Goal: Information Seeking & Learning: Learn about a topic

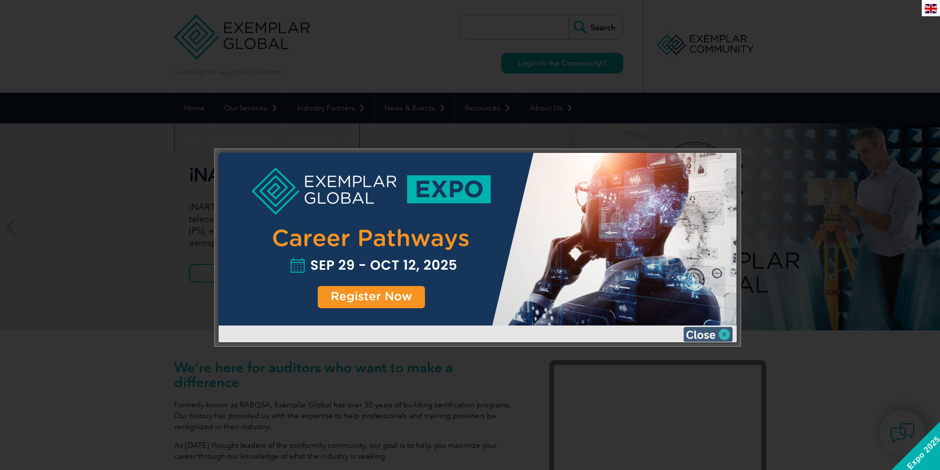
click at [718, 334] on img at bounding box center [708, 334] width 49 height 15
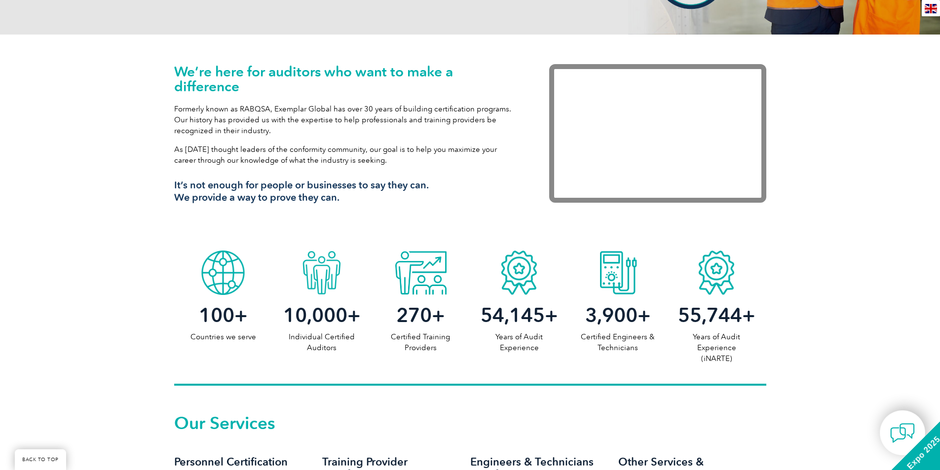
scroll to position [99, 0]
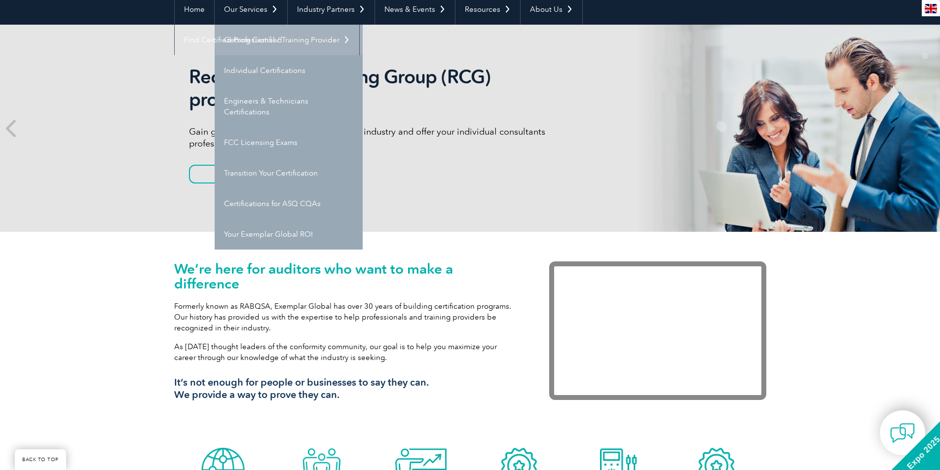
click at [257, 39] on link "Getting Certified" at bounding box center [289, 40] width 148 height 31
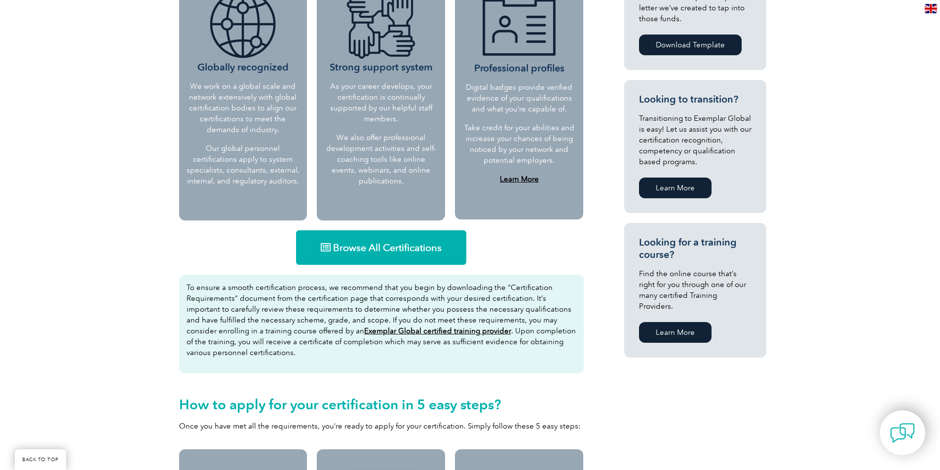
scroll to position [494, 0]
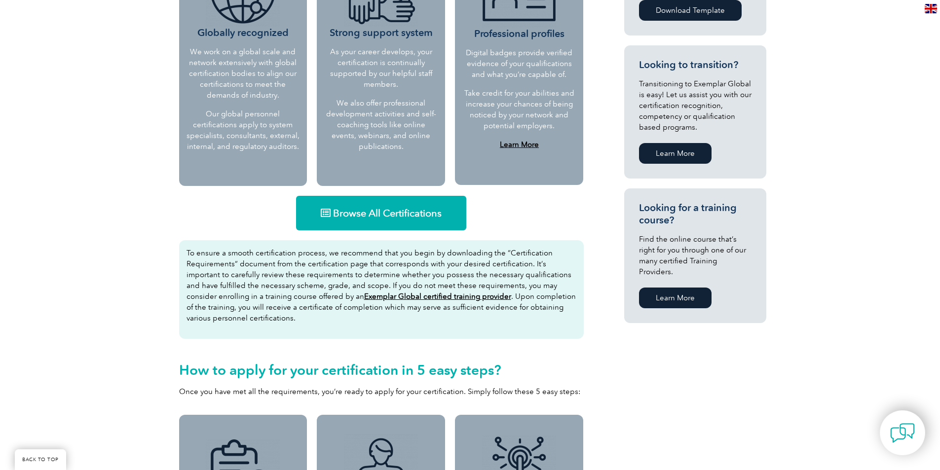
click at [385, 217] on span "Browse All Certifications" at bounding box center [387, 213] width 109 height 10
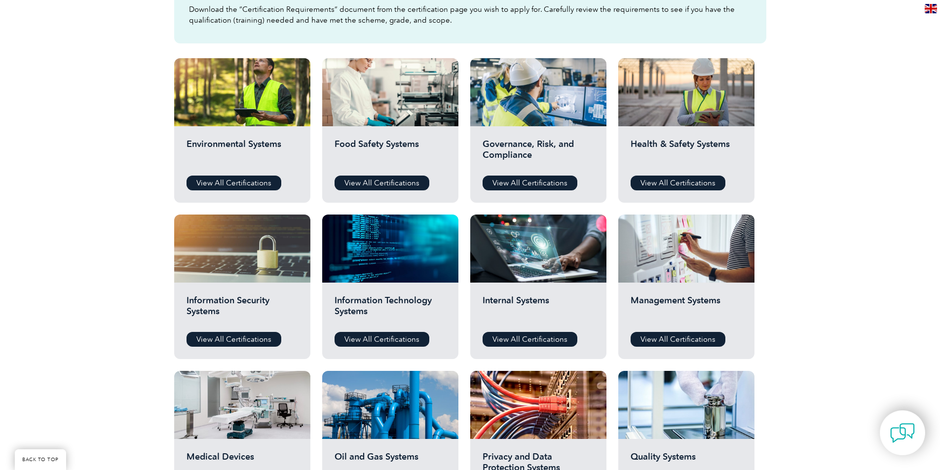
scroll to position [345, 0]
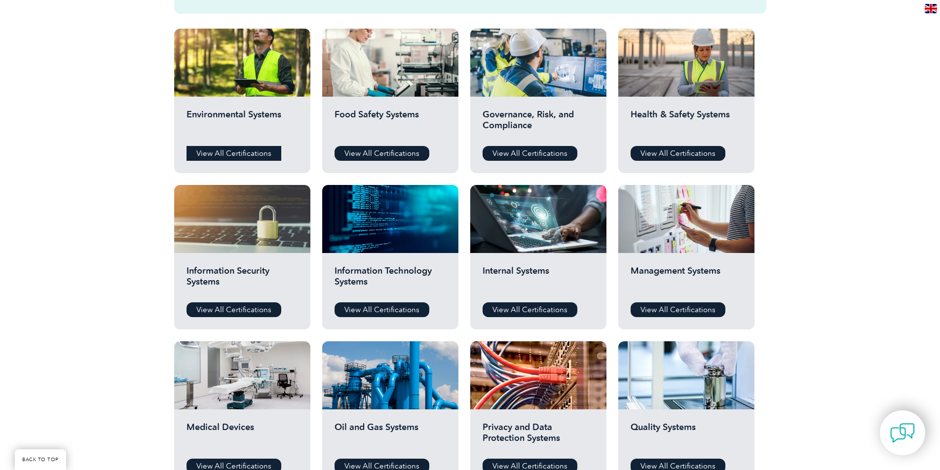
click at [229, 154] on link "View All Certifications" at bounding box center [234, 153] width 95 height 15
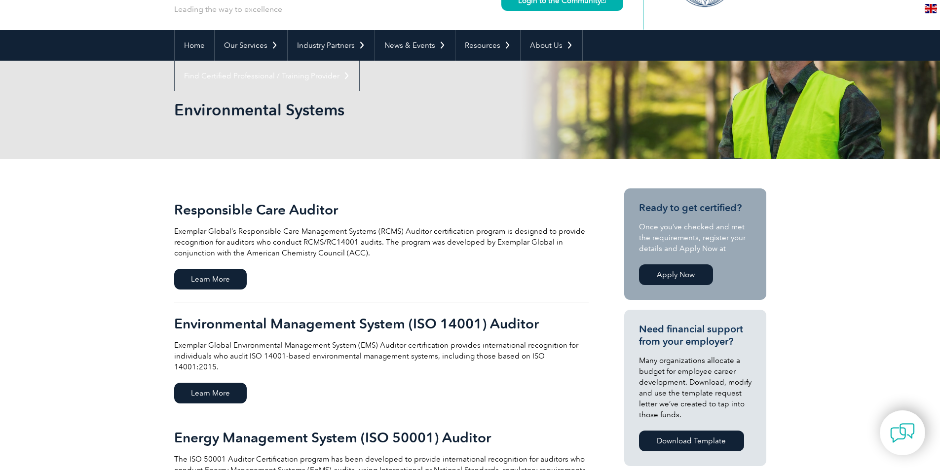
scroll to position [247, 0]
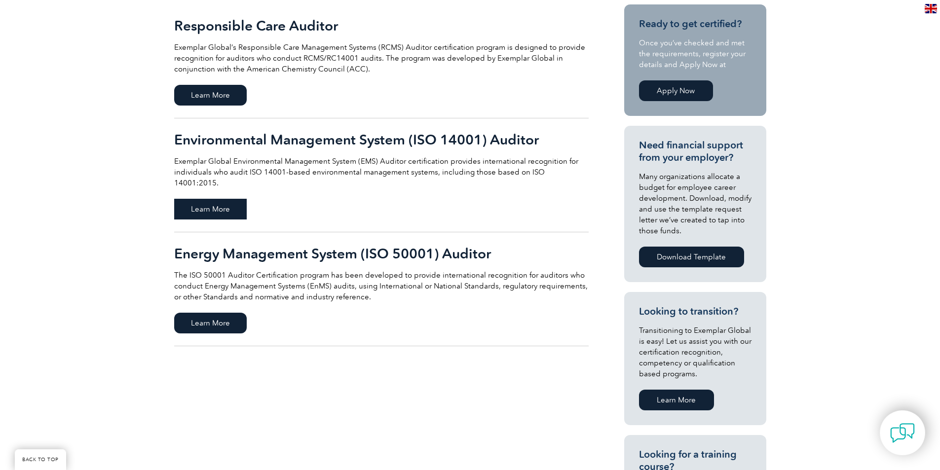
click at [215, 199] on span "Learn More" at bounding box center [210, 209] width 73 height 21
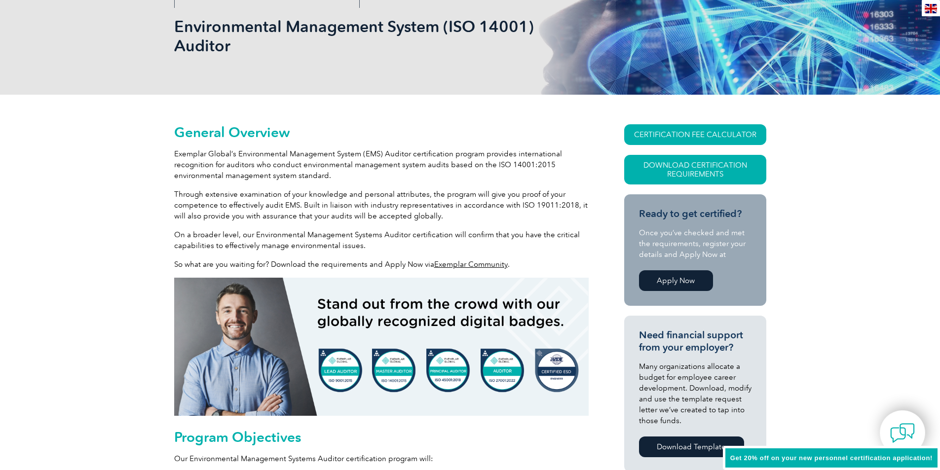
scroll to position [247, 0]
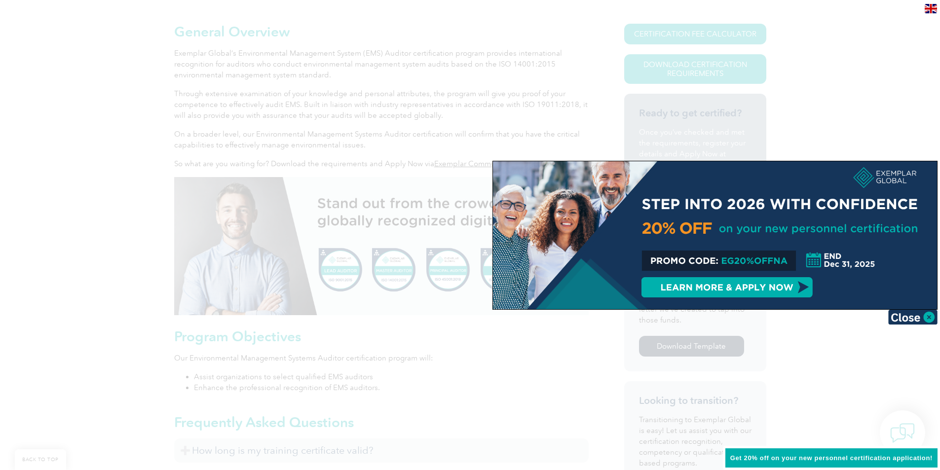
click at [823, 86] on div at bounding box center [470, 235] width 940 height 470
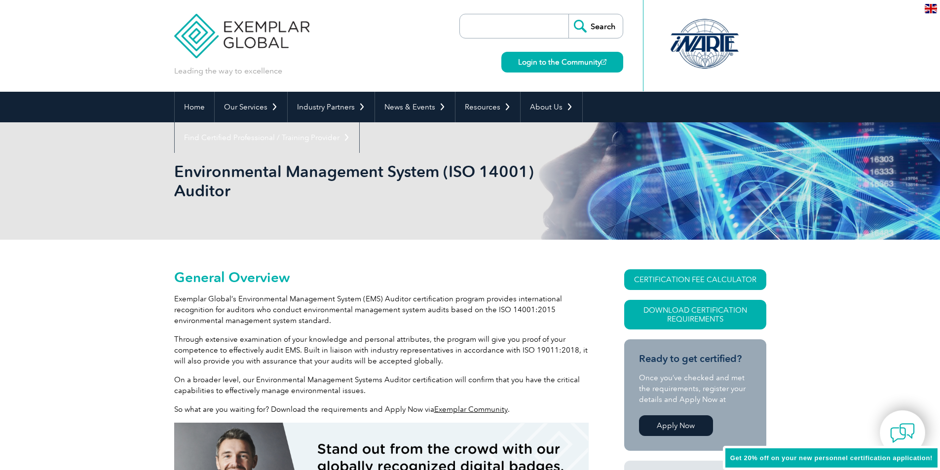
scroll to position [0, 0]
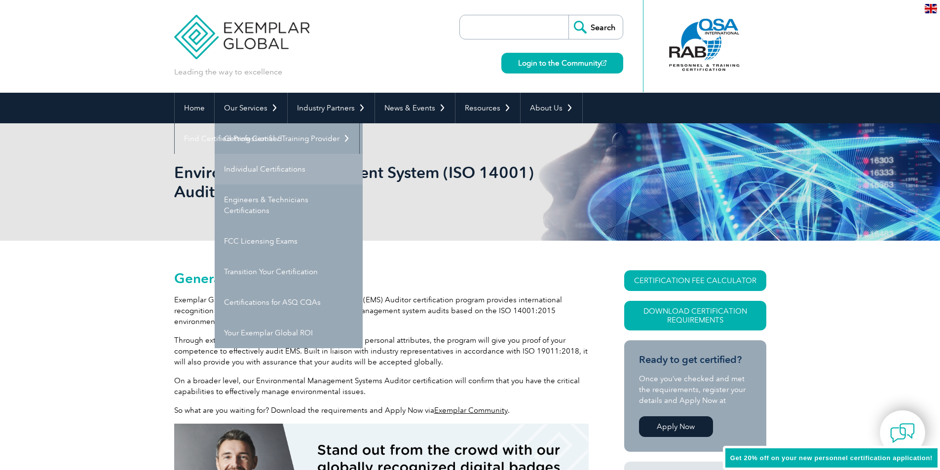
click at [255, 162] on link "Individual Certifications" at bounding box center [289, 169] width 148 height 31
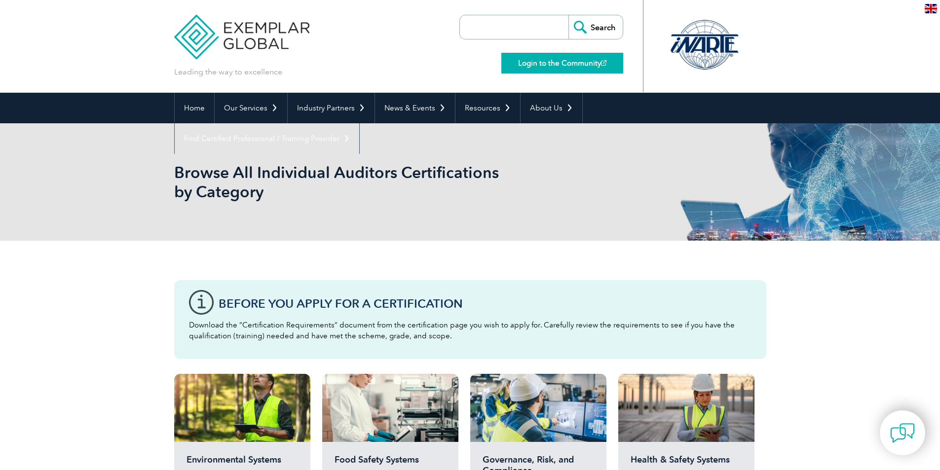
click at [563, 63] on link "Login to the Community" at bounding box center [562, 63] width 122 height 21
